Goal: Task Accomplishment & Management: Complete application form

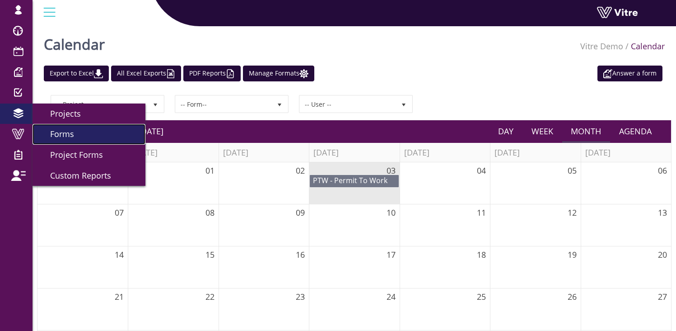
click at [71, 138] on span "Forms" at bounding box center [56, 133] width 35 height 11
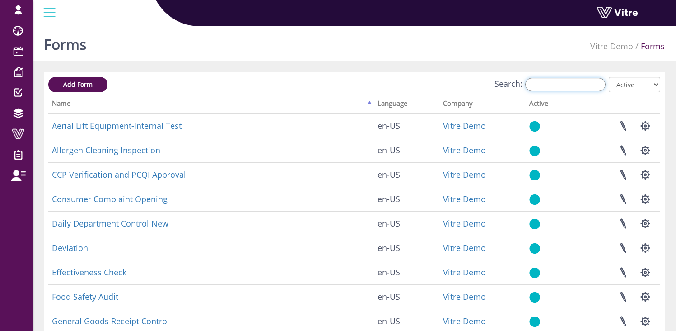
click at [562, 83] on input "Search:" at bounding box center [565, 85] width 80 height 14
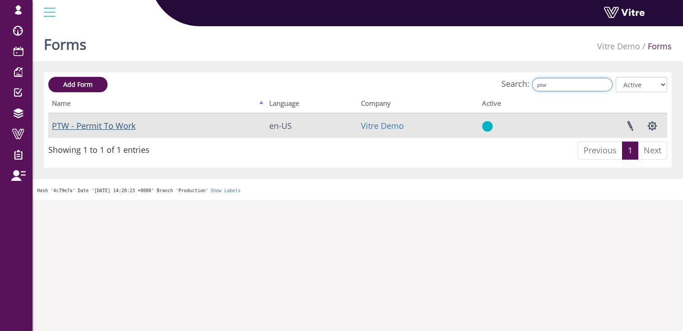
type input "ptw"
click at [104, 121] on link "PTW - Permit To Work" at bounding box center [94, 125] width 84 height 11
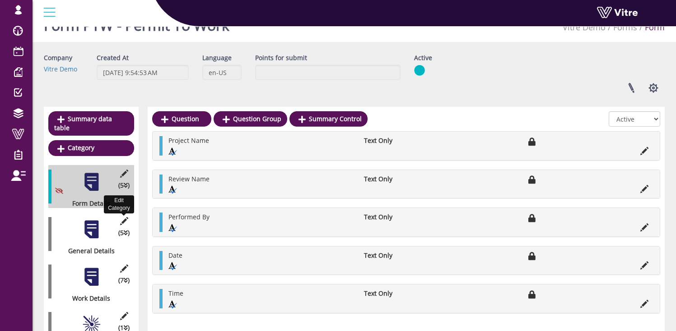
scroll to position [165, 0]
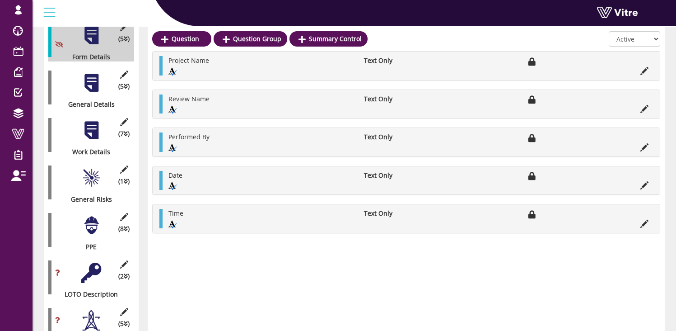
click at [94, 219] on div at bounding box center [91, 225] width 20 height 20
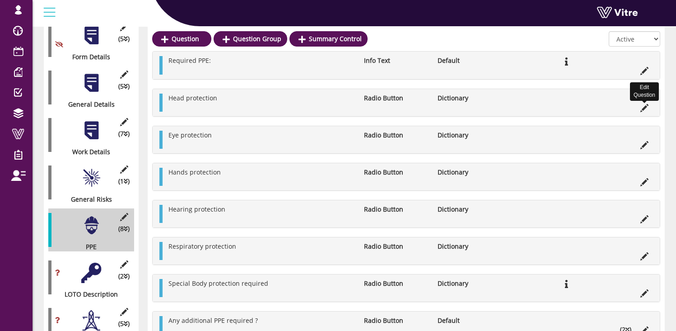
drag, startPoint x: 644, startPoint y: 107, endPoint x: 553, endPoint y: 104, distance: 90.8
click at [644, 107] on icon at bounding box center [644, 108] width 8 height 8
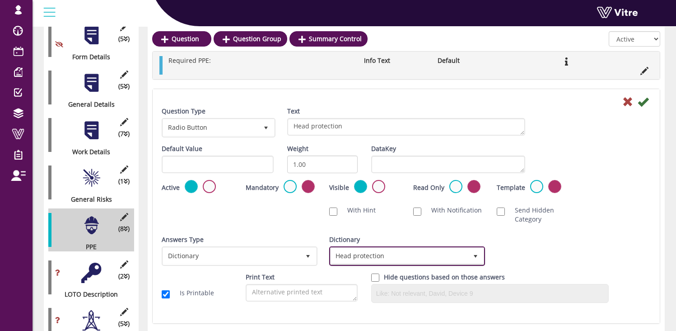
click at [369, 254] on span "Head protection" at bounding box center [399, 255] width 137 height 16
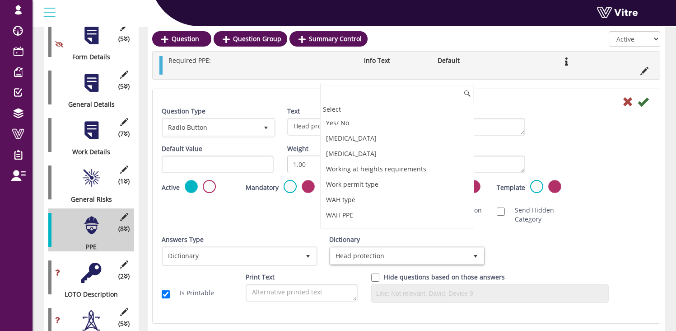
scroll to position [89, 0]
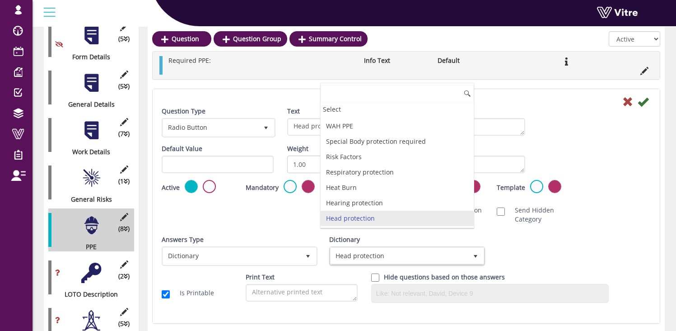
click at [350, 219] on li "Head protection" at bounding box center [397, 217] width 153 height 15
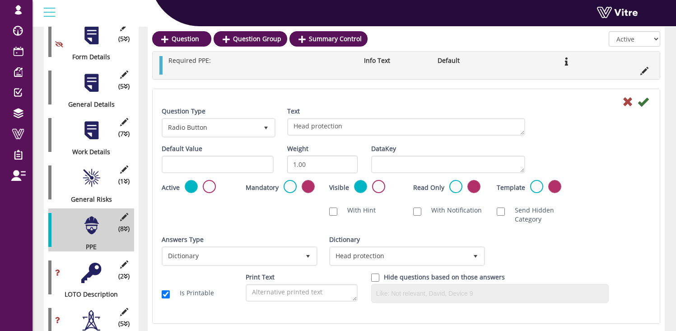
click at [92, 262] on div at bounding box center [91, 272] width 20 height 20
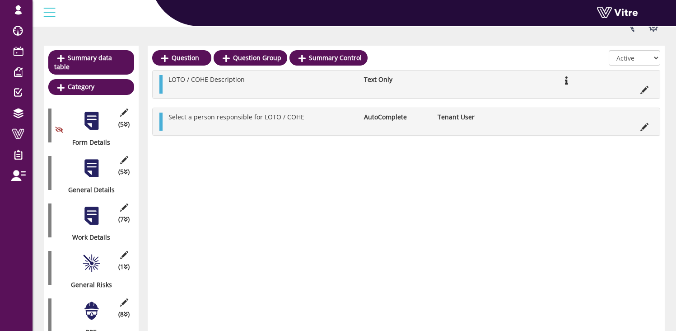
scroll to position [0, 0]
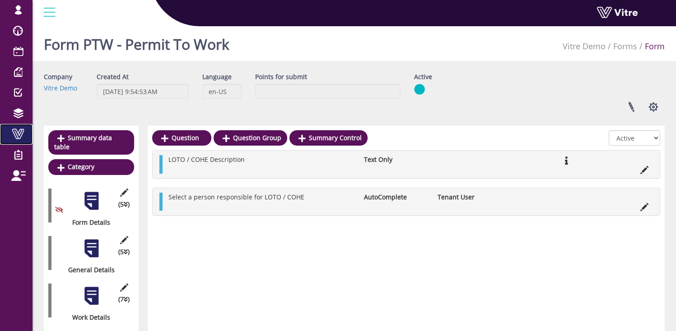
click at [19, 129] on span at bounding box center [18, 133] width 23 height 11
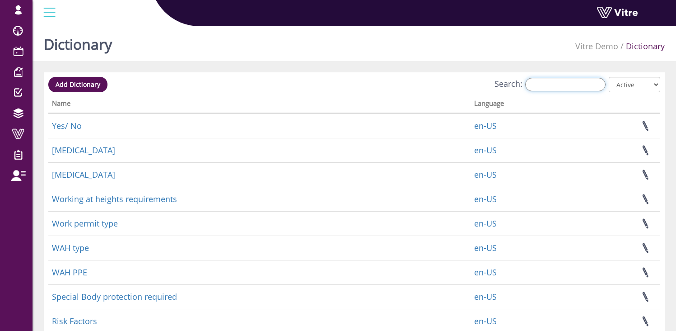
click at [555, 80] on input "Search:" at bounding box center [565, 85] width 80 height 14
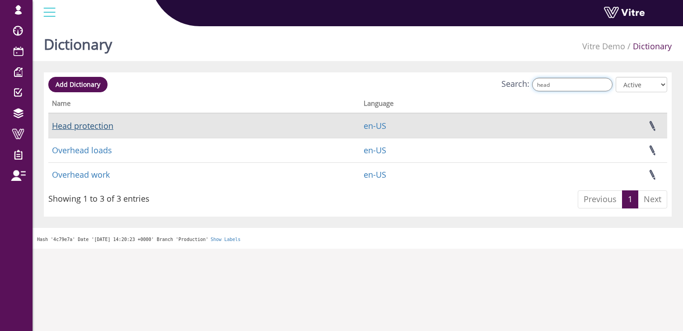
type input "head"
click at [79, 124] on link "Head protection" at bounding box center [82, 125] width 61 height 11
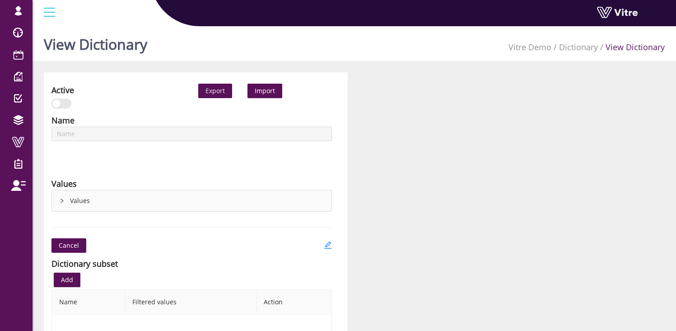
type input "Head protection"
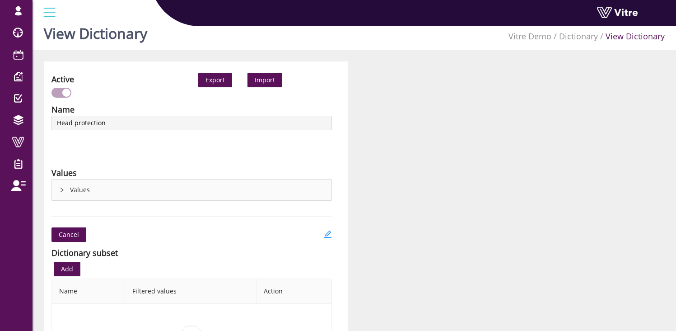
scroll to position [34, 0]
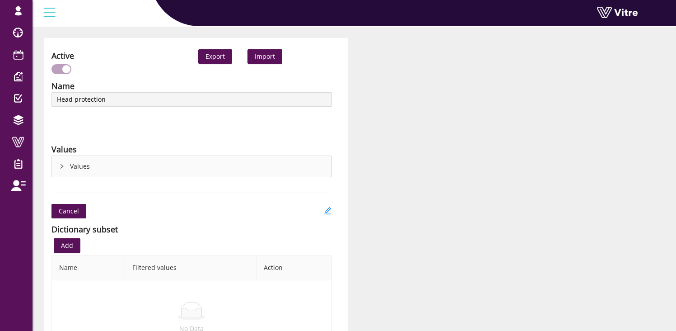
click at [60, 167] on icon "right" at bounding box center [61, 165] width 5 height 5
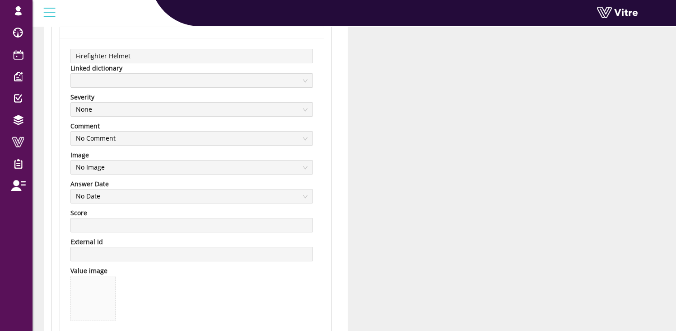
scroll to position [200, 0]
